Goal: Information Seeking & Learning: Check status

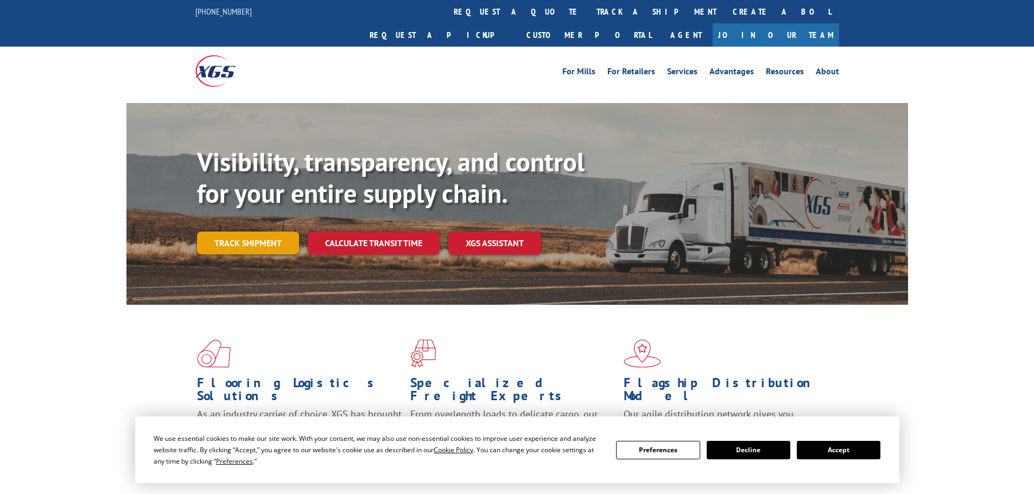
click at [258, 232] on link "Track shipment" at bounding box center [248, 243] width 102 height 23
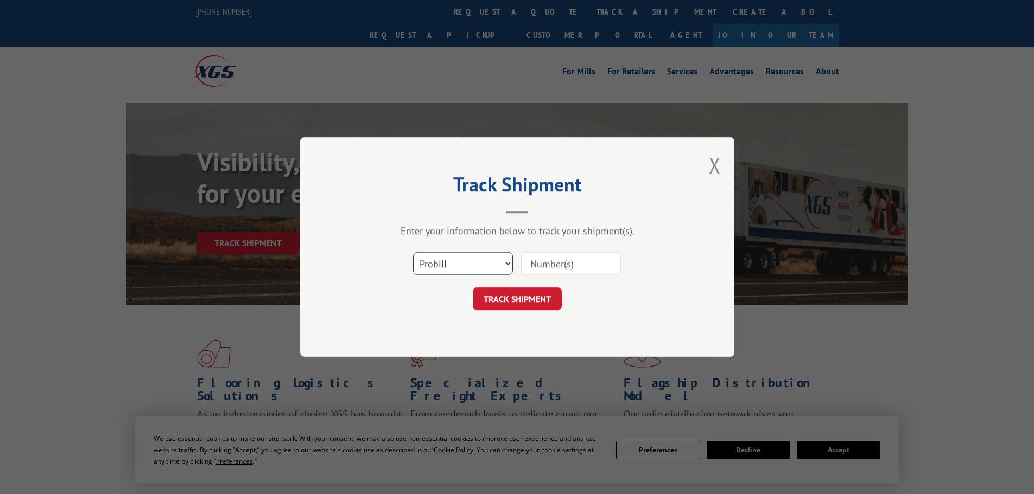
click at [476, 267] on select "Select category... Probill BOL PO" at bounding box center [463, 263] width 100 height 23
select select "po"
click at [413, 252] on select "Select category... Probill BOL PO" at bounding box center [463, 263] width 100 height 23
click at [554, 265] on input at bounding box center [571, 263] width 100 height 23
paste input "01518762"
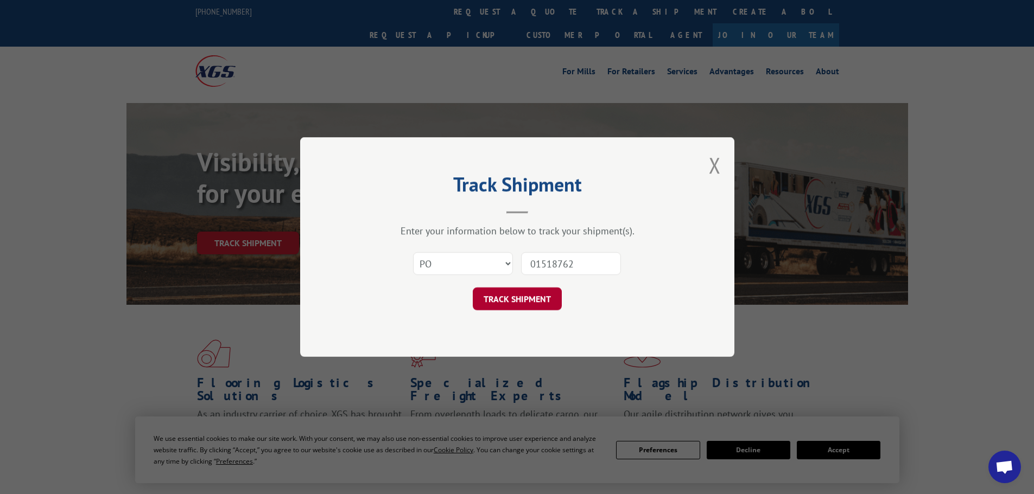
type input "01518762"
click at [536, 305] on button "TRACK SHIPMENT" at bounding box center [517, 299] width 89 height 23
